Goal: Task Accomplishment & Management: Complete application form

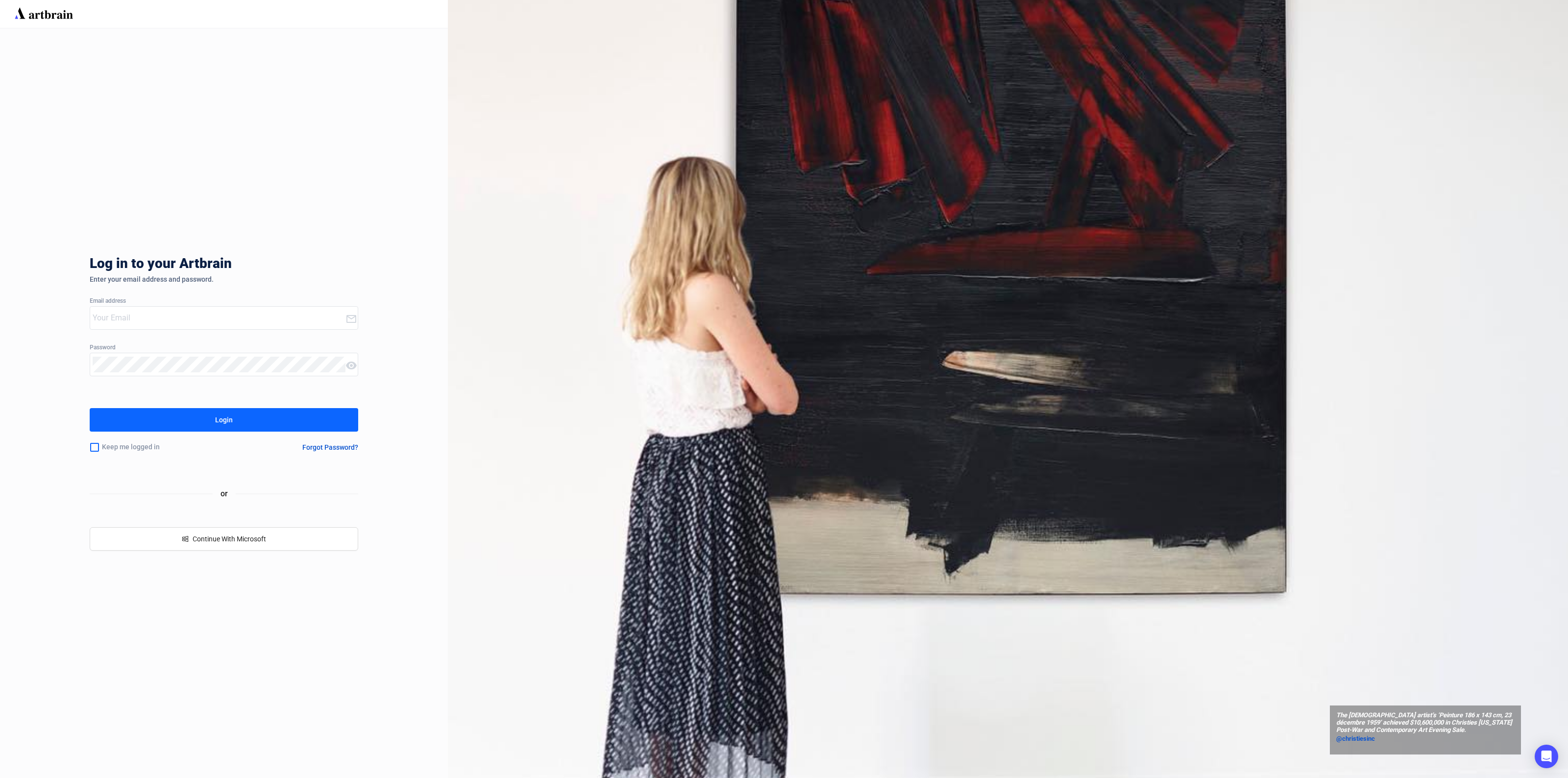
click at [245, 309] on div at bounding box center [218, 318] width 256 height 23
type input "[EMAIL_ADDRESS][DOMAIN_NAME]"
click at [103, 446] on div "Keep me logged in" at bounding box center [163, 447] width 148 height 21
click at [94, 449] on input "checkbox" at bounding box center [94, 447] width 10 height 21
checkbox input "true"
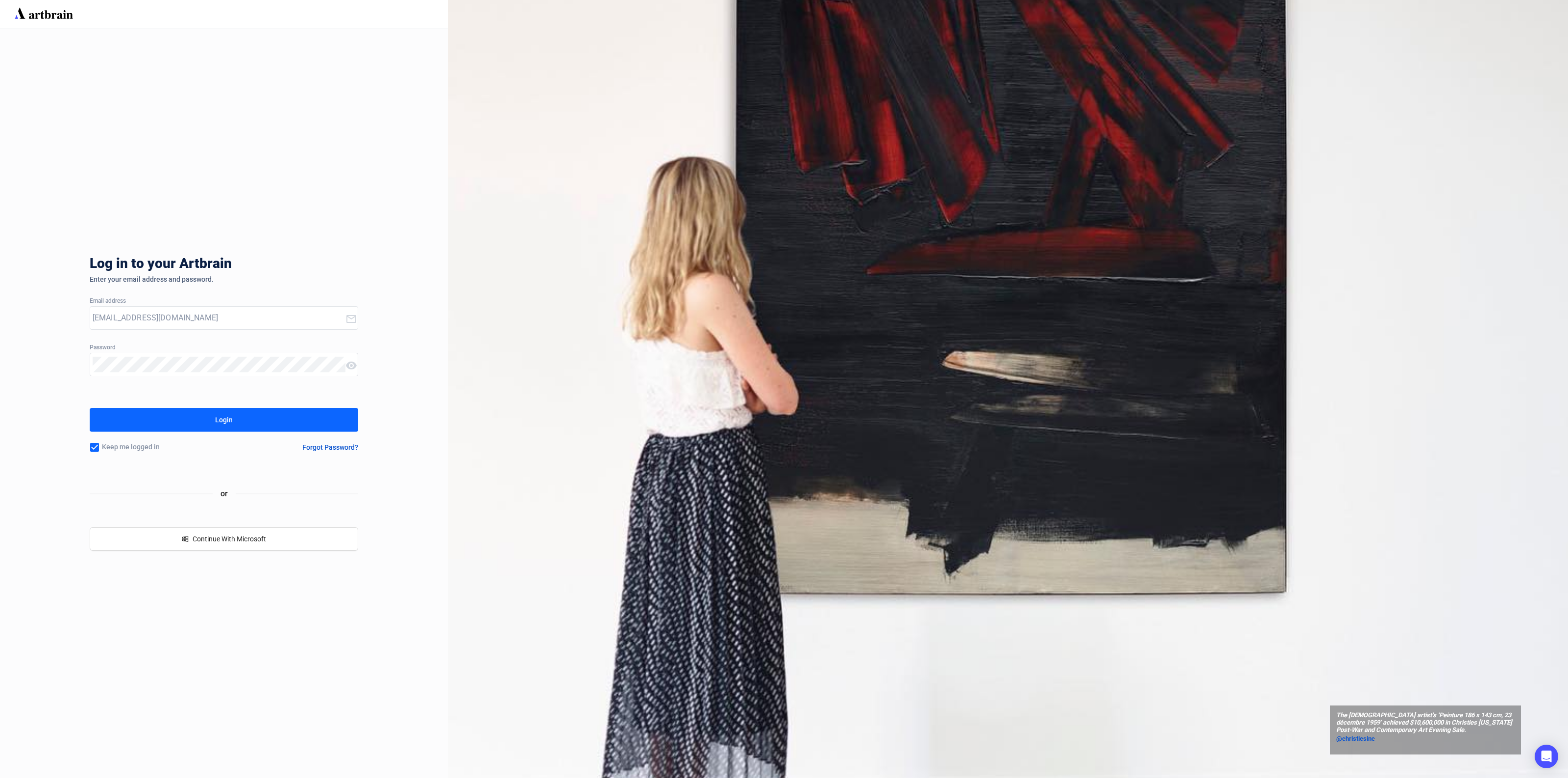
click at [179, 425] on button "Login" at bounding box center [224, 420] width 269 height 24
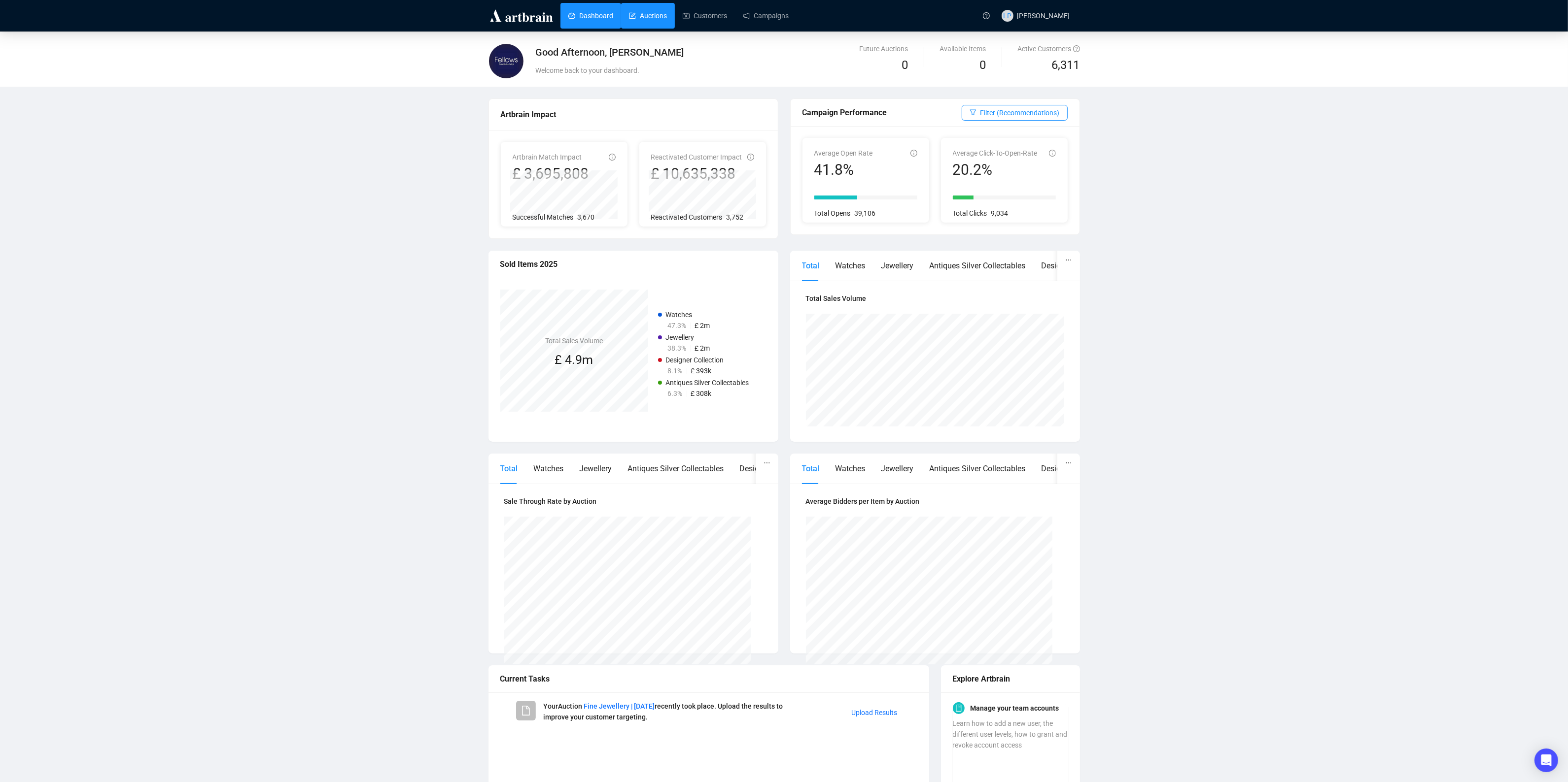
click at [659, 19] on link "Auctions" at bounding box center [648, 16] width 38 height 26
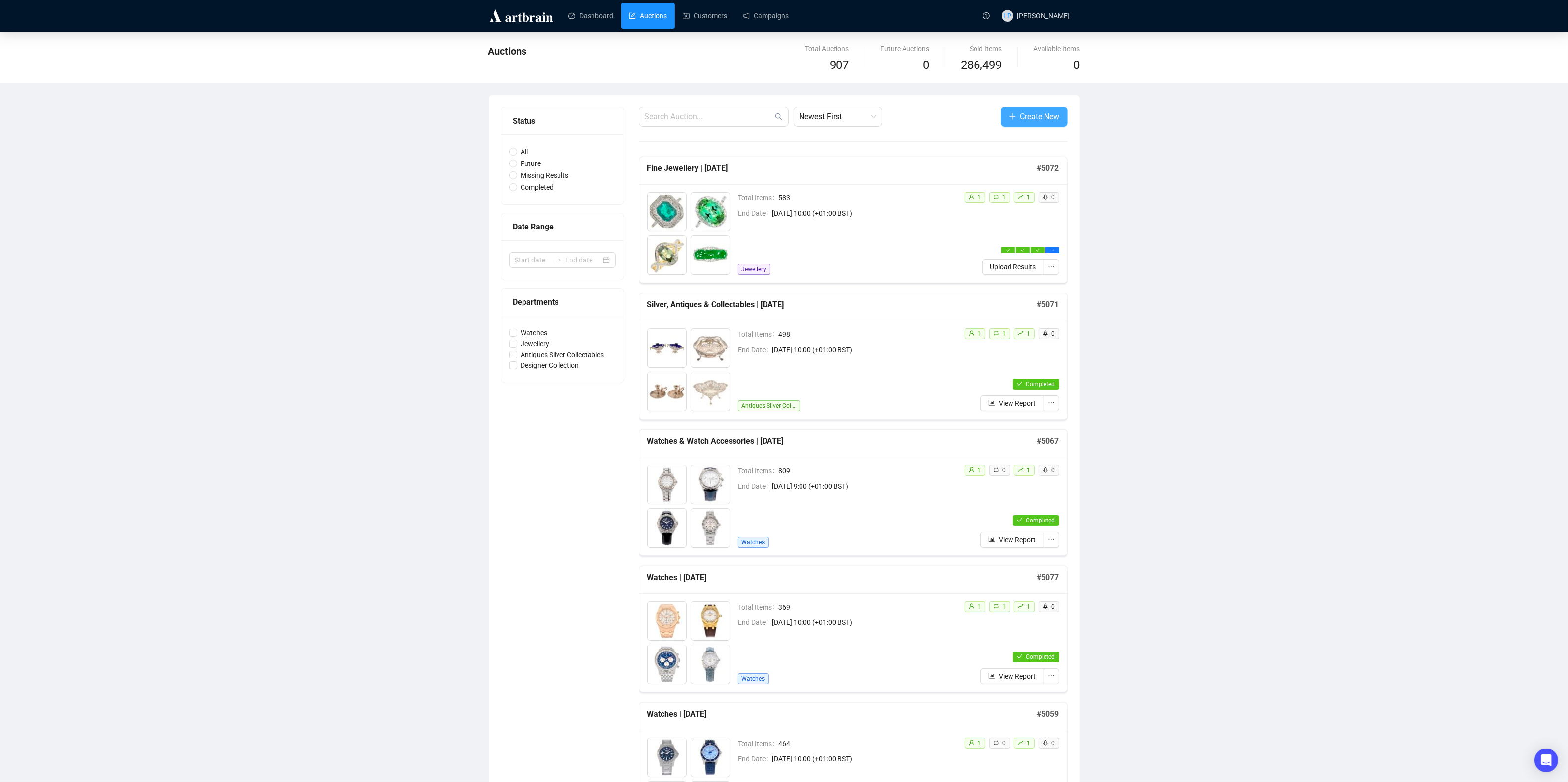
click at [1034, 121] on span "Create New" at bounding box center [1040, 116] width 39 height 12
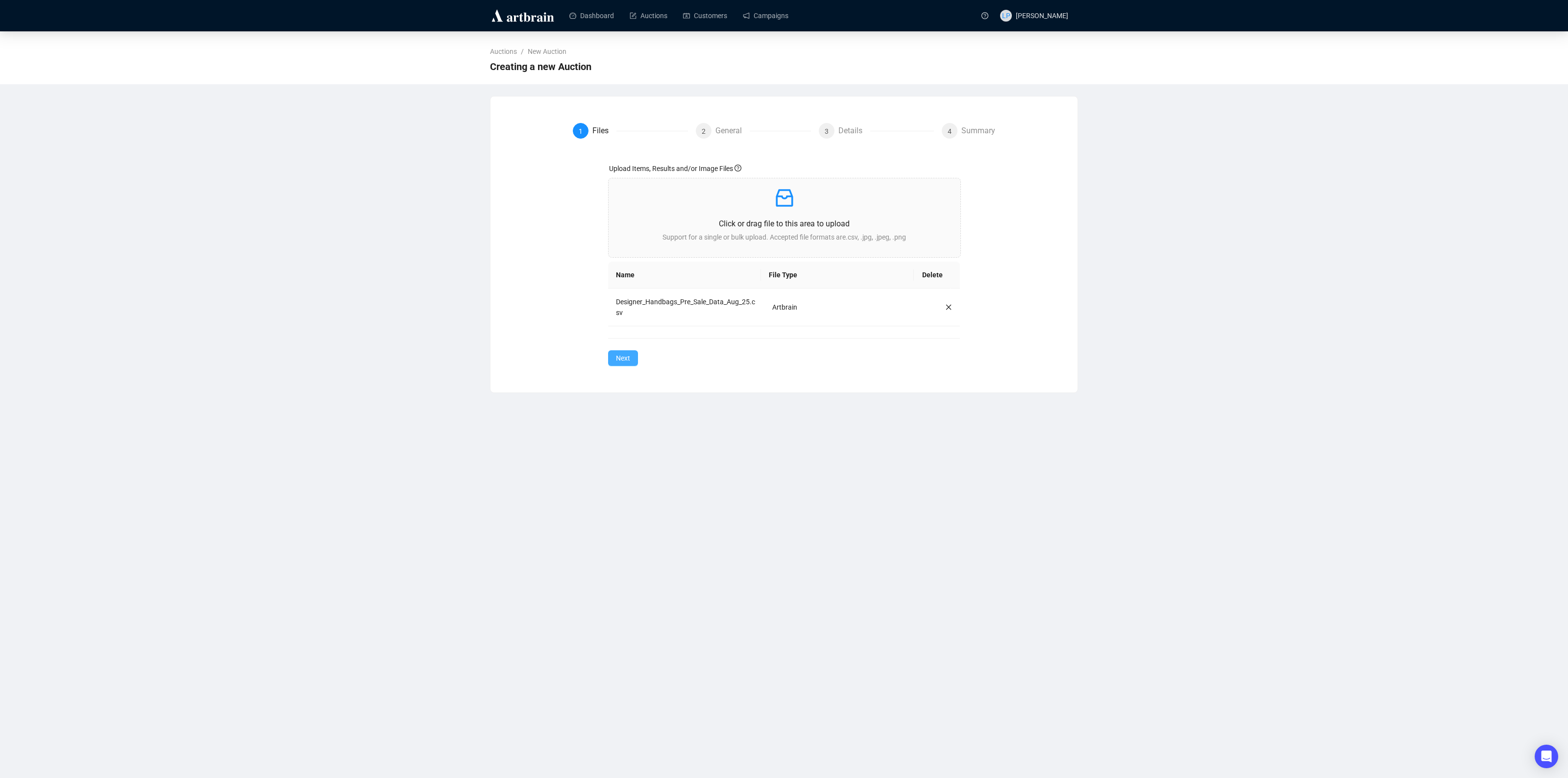
click at [613, 356] on button "Next" at bounding box center [623, 359] width 30 height 16
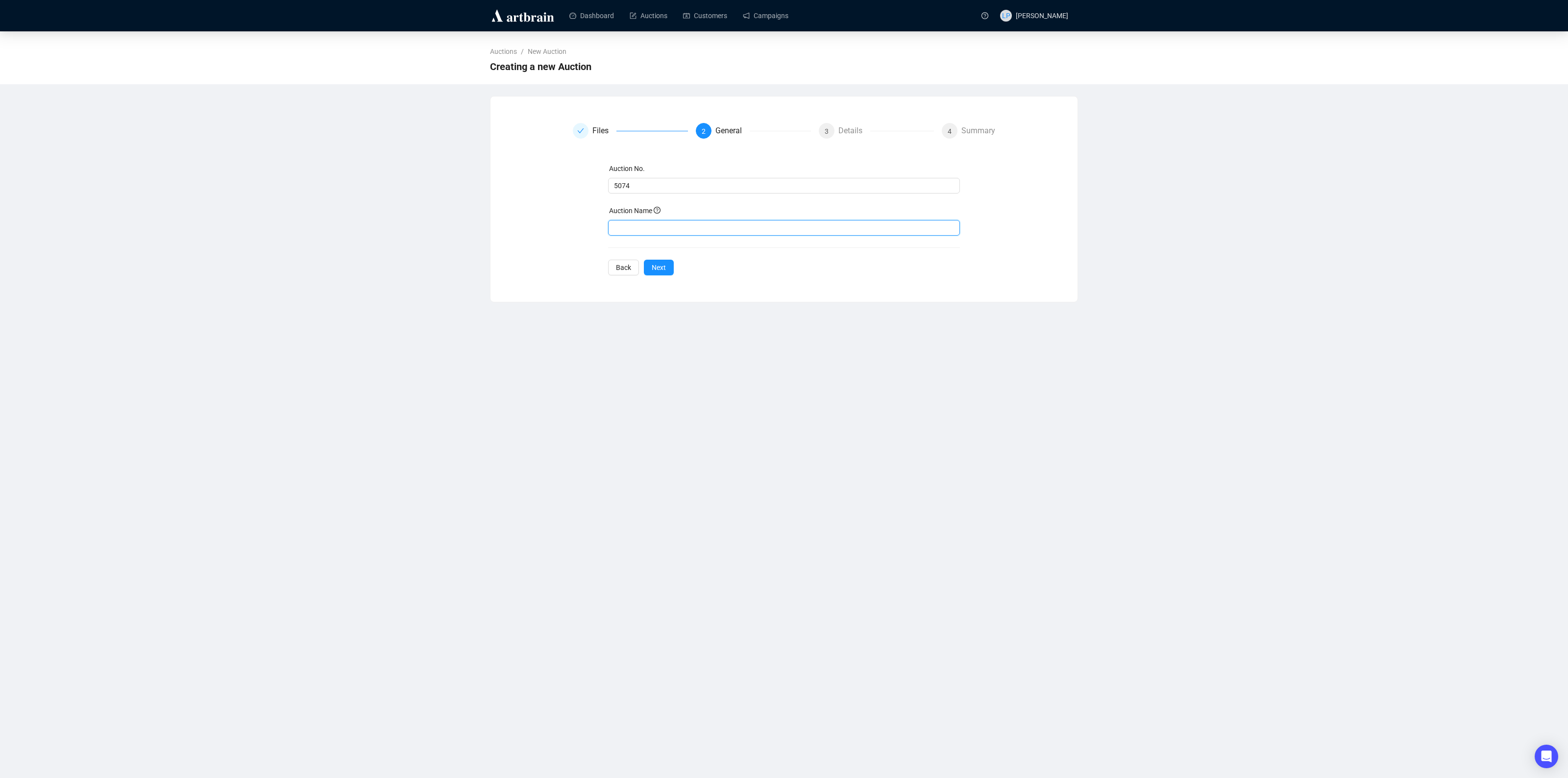
click at [641, 220] on input "text" at bounding box center [784, 228] width 352 height 16
type input "Handbags & Accessories | [DATE]"
click at [654, 270] on span "Next" at bounding box center [659, 268] width 14 height 11
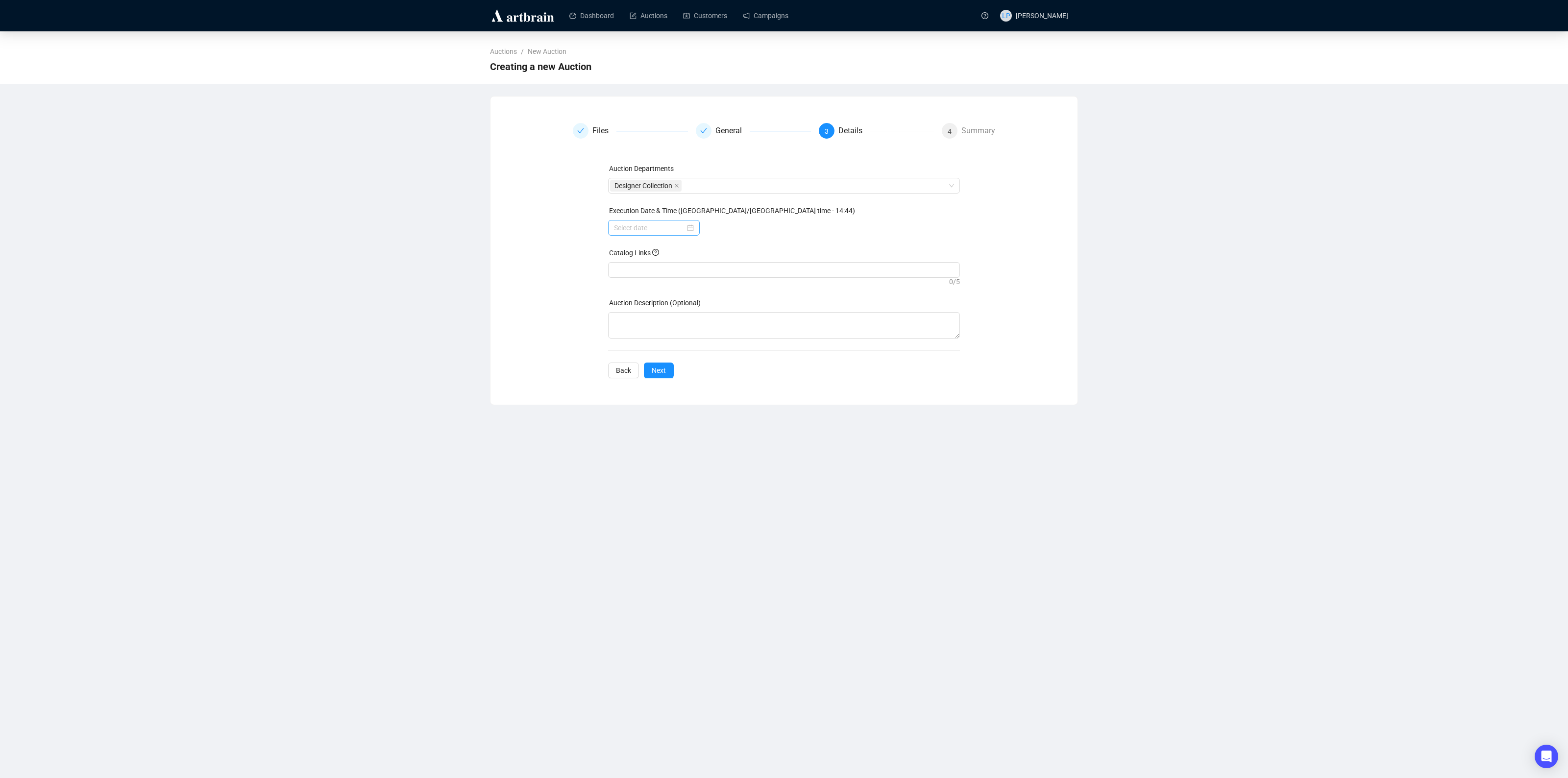
click at [698, 230] on div at bounding box center [654, 228] width 92 height 16
click at [660, 356] on div "26" at bounding box center [660, 359] width 12 height 12
click at [775, 388] on div "00 01 02 03 04 05 06 07 08 09 10 11 12 13 14 15 16 17 18 19 20 21 22 23 00 01 0…" at bounding box center [777, 324] width 55 height 131
click at [774, 388] on div "00 01 02 03 04 05 06 07 08 09 10 11 12 13 14 15 16 17 18 19 20 21 22 23 00 01 0…" at bounding box center [777, 324] width 55 height 131
click at [765, 356] on div "10" at bounding box center [763, 355] width 24 height 14
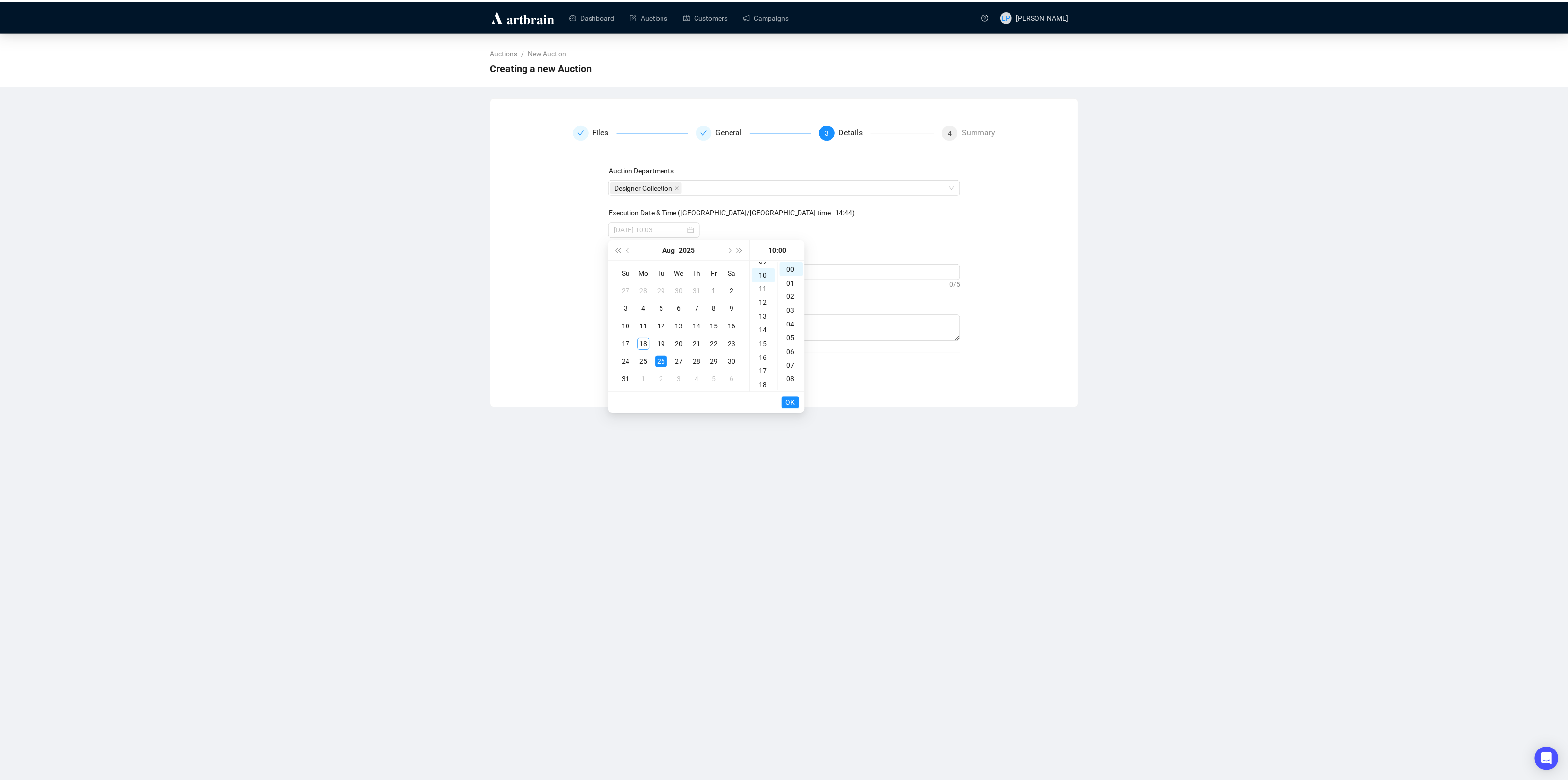
scroll to position [138, 0]
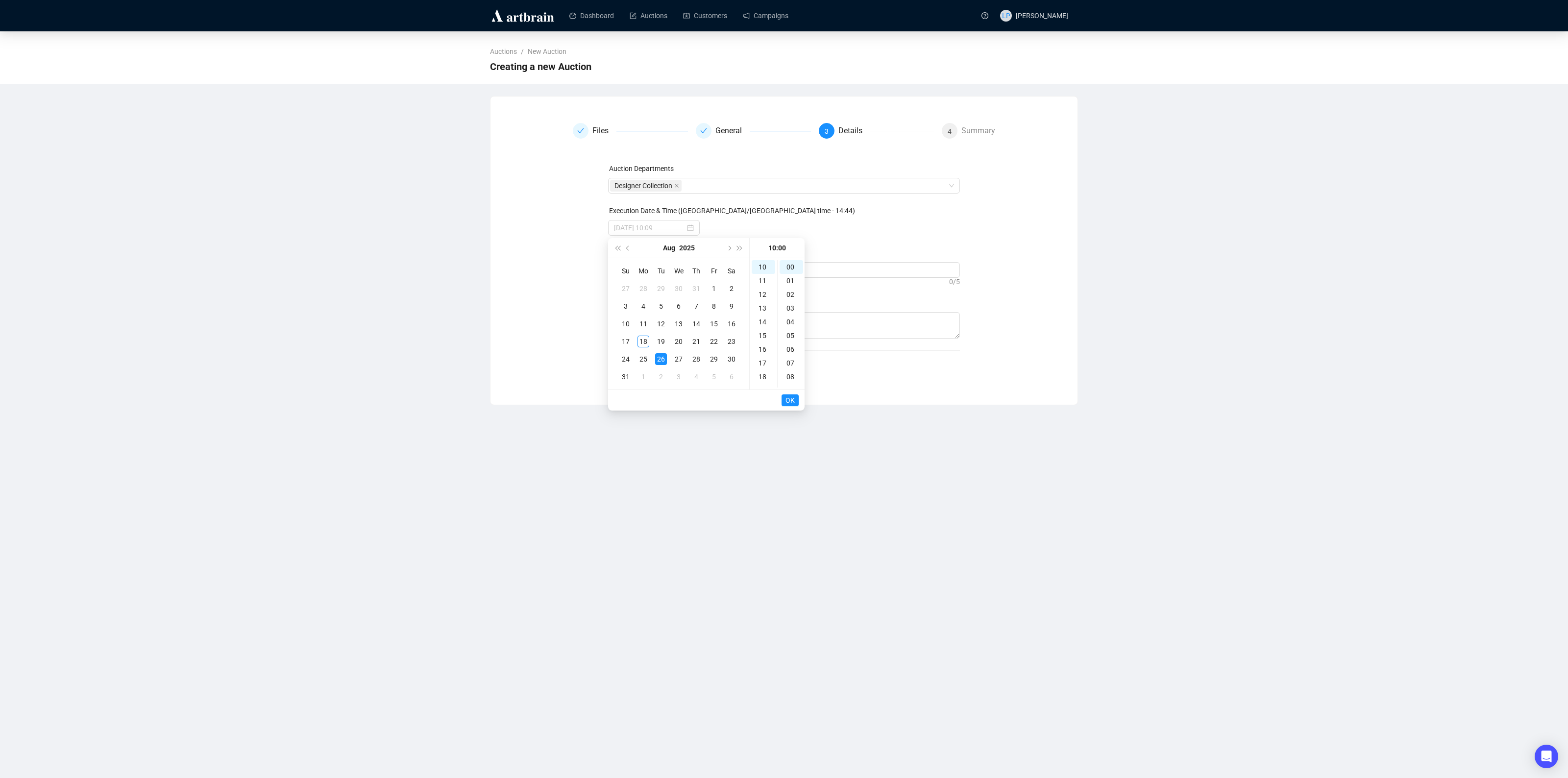
type input "[DATE] 10:00"
click at [788, 401] on span "OK" at bounding box center [789, 400] width 9 height 19
click at [663, 373] on span "Next" at bounding box center [659, 371] width 14 height 11
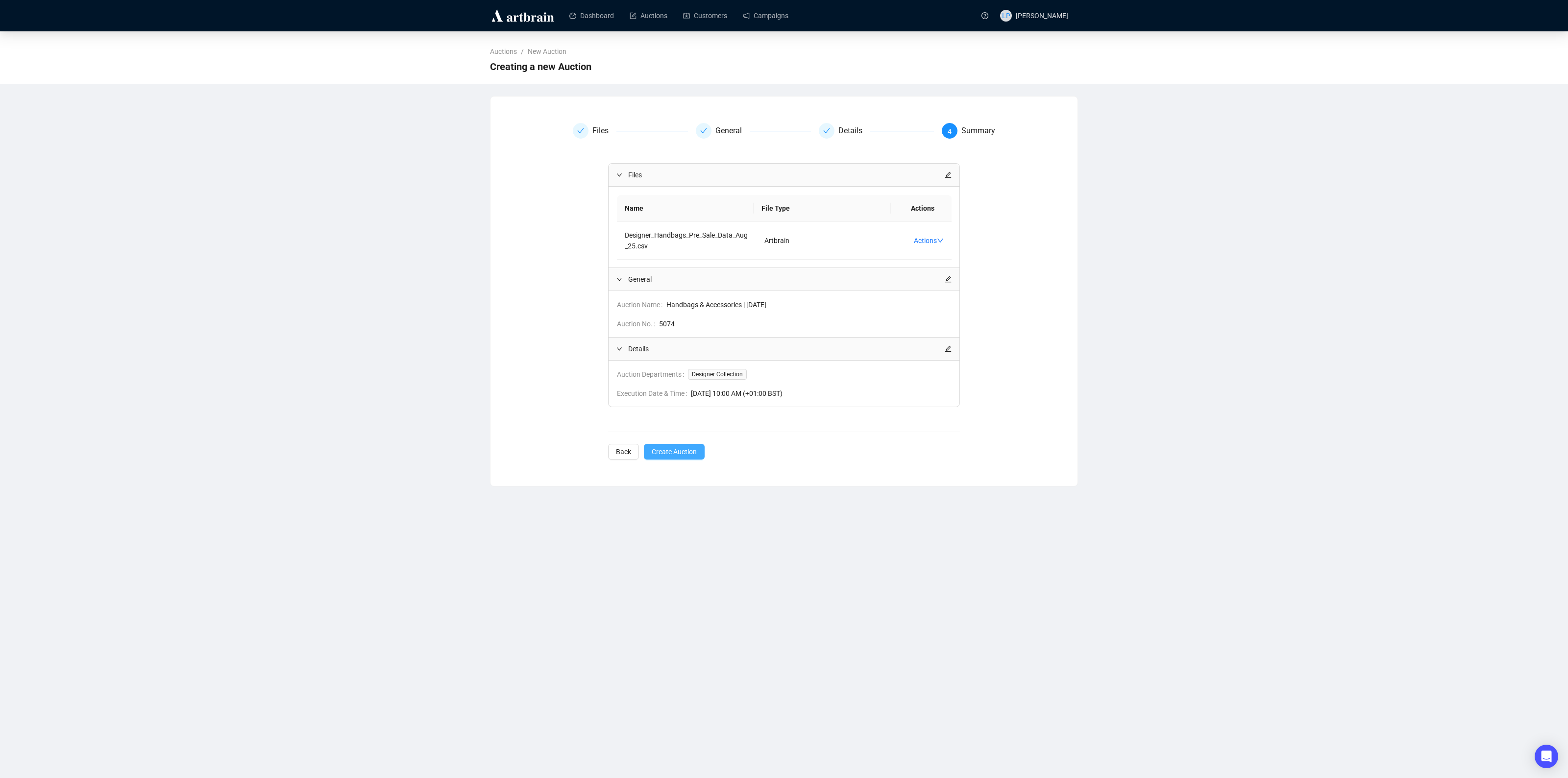
click at [677, 452] on span "Create Auction" at bounding box center [674, 452] width 45 height 11
